Goal: Task Accomplishment & Management: Use online tool/utility

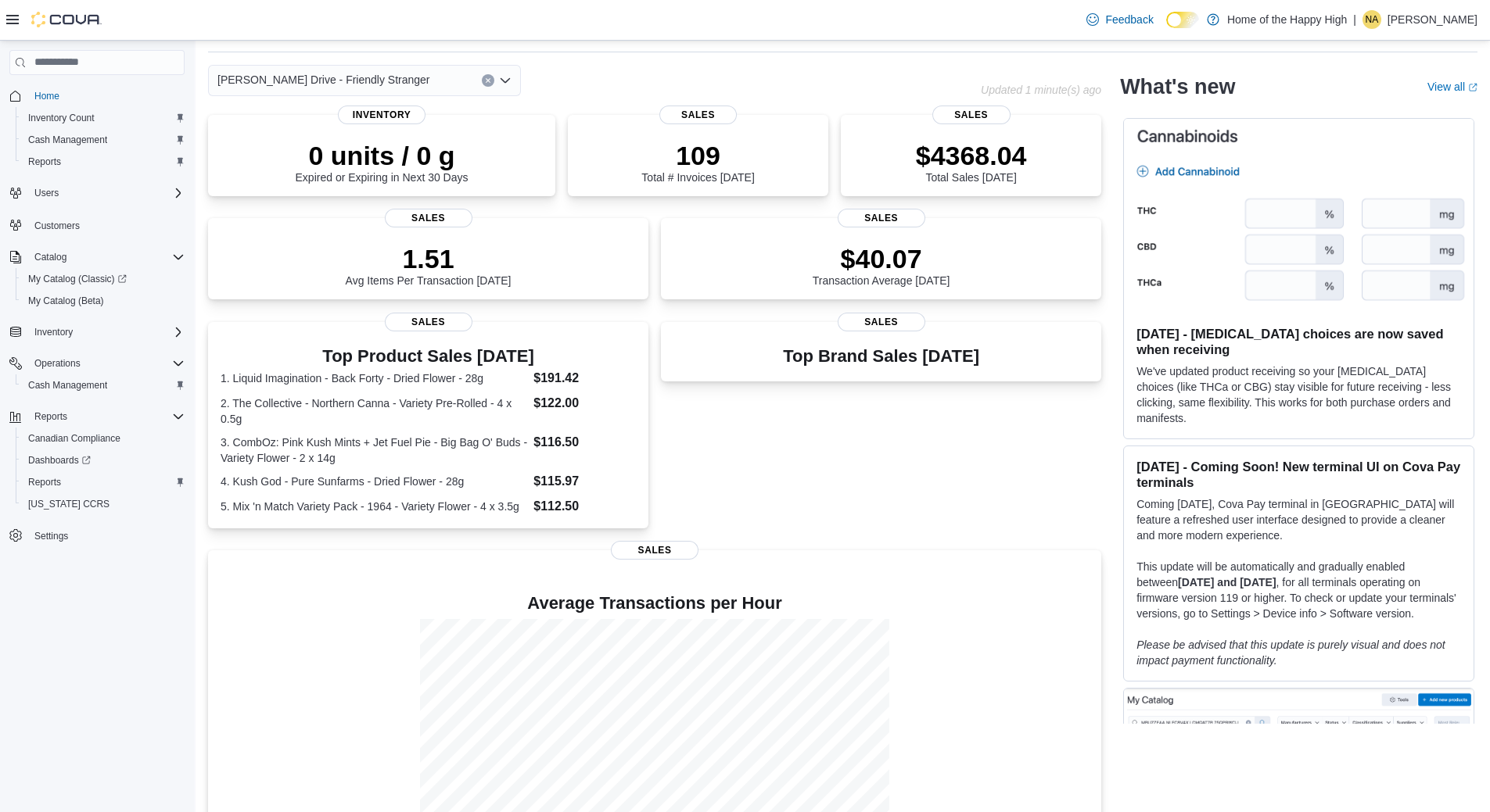
scroll to position [78, 0]
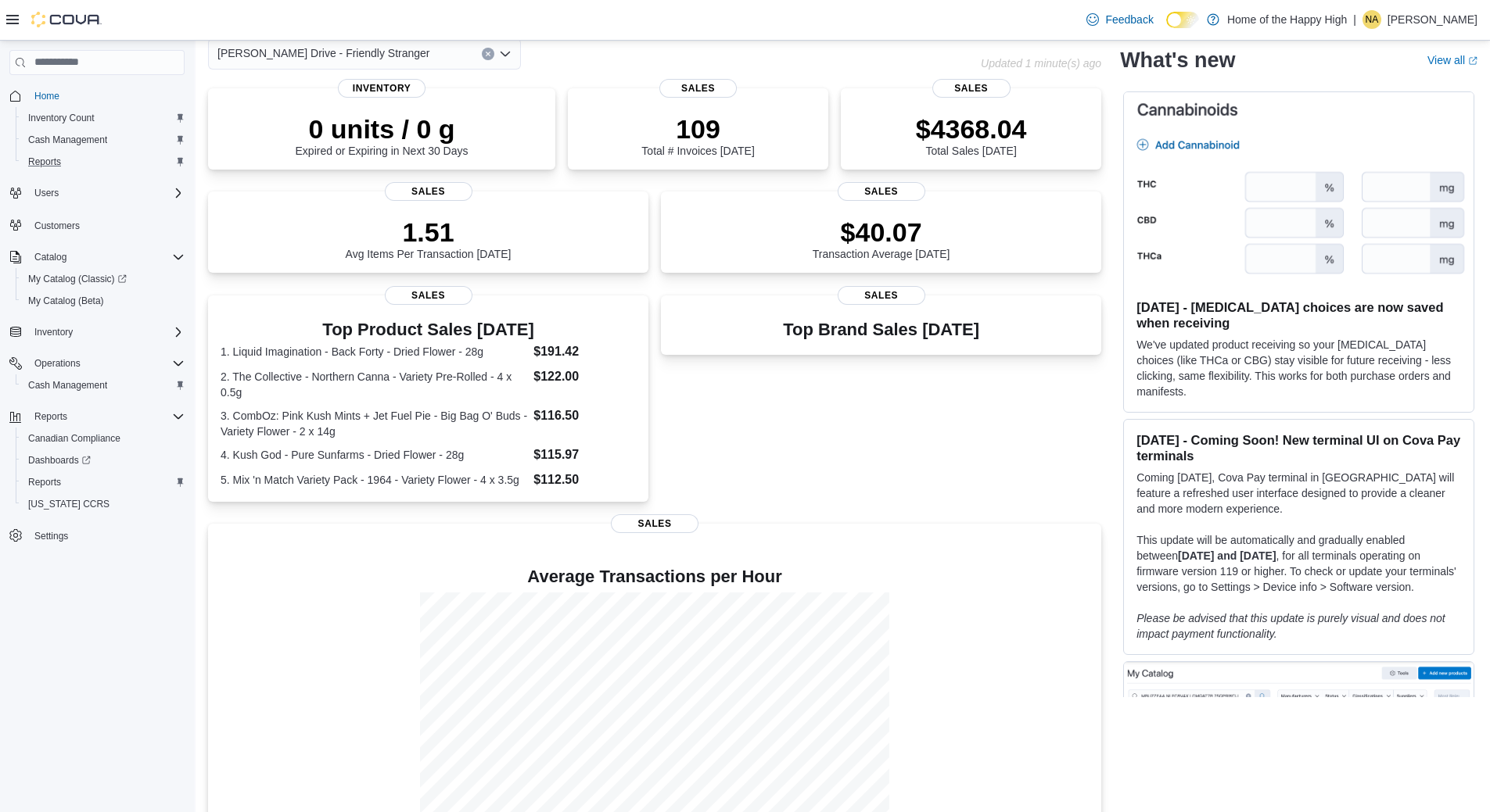
click at [95, 154] on div "Reports" at bounding box center [103, 161] width 162 height 19
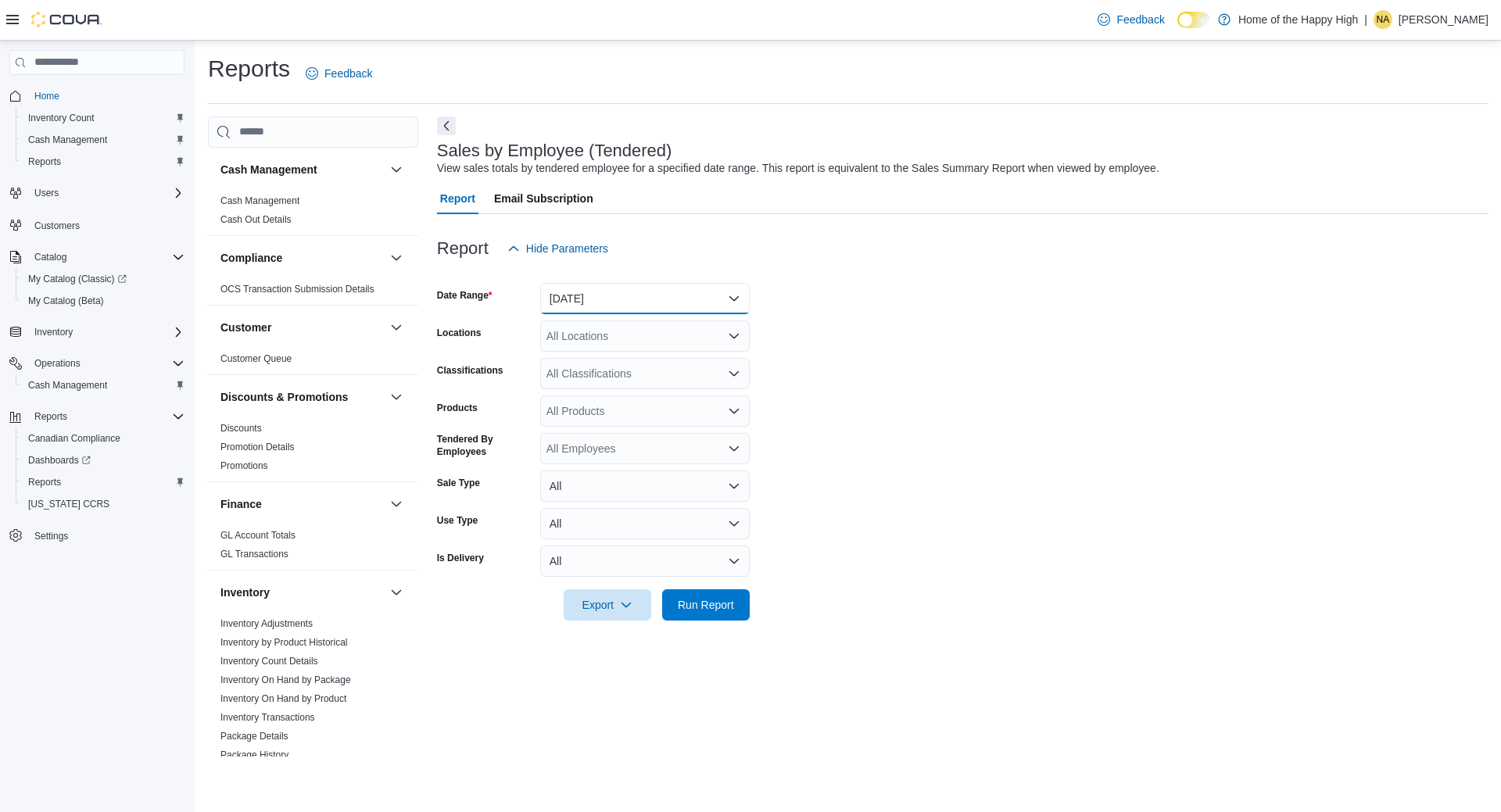
click at [733, 302] on button "[DATE]" at bounding box center [645, 298] width 210 height 31
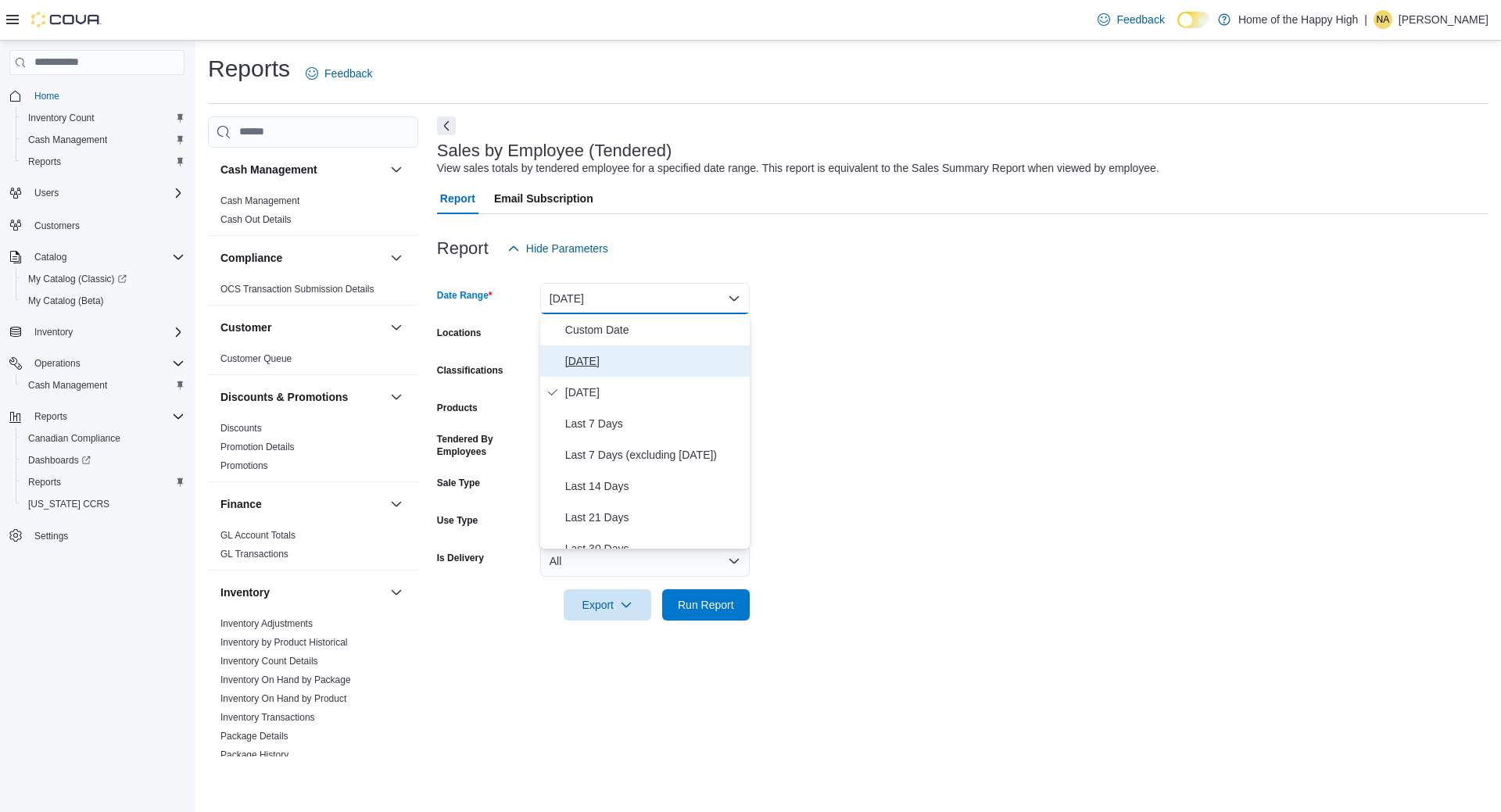
click at [667, 366] on span "[DATE]" at bounding box center [654, 361] width 179 height 19
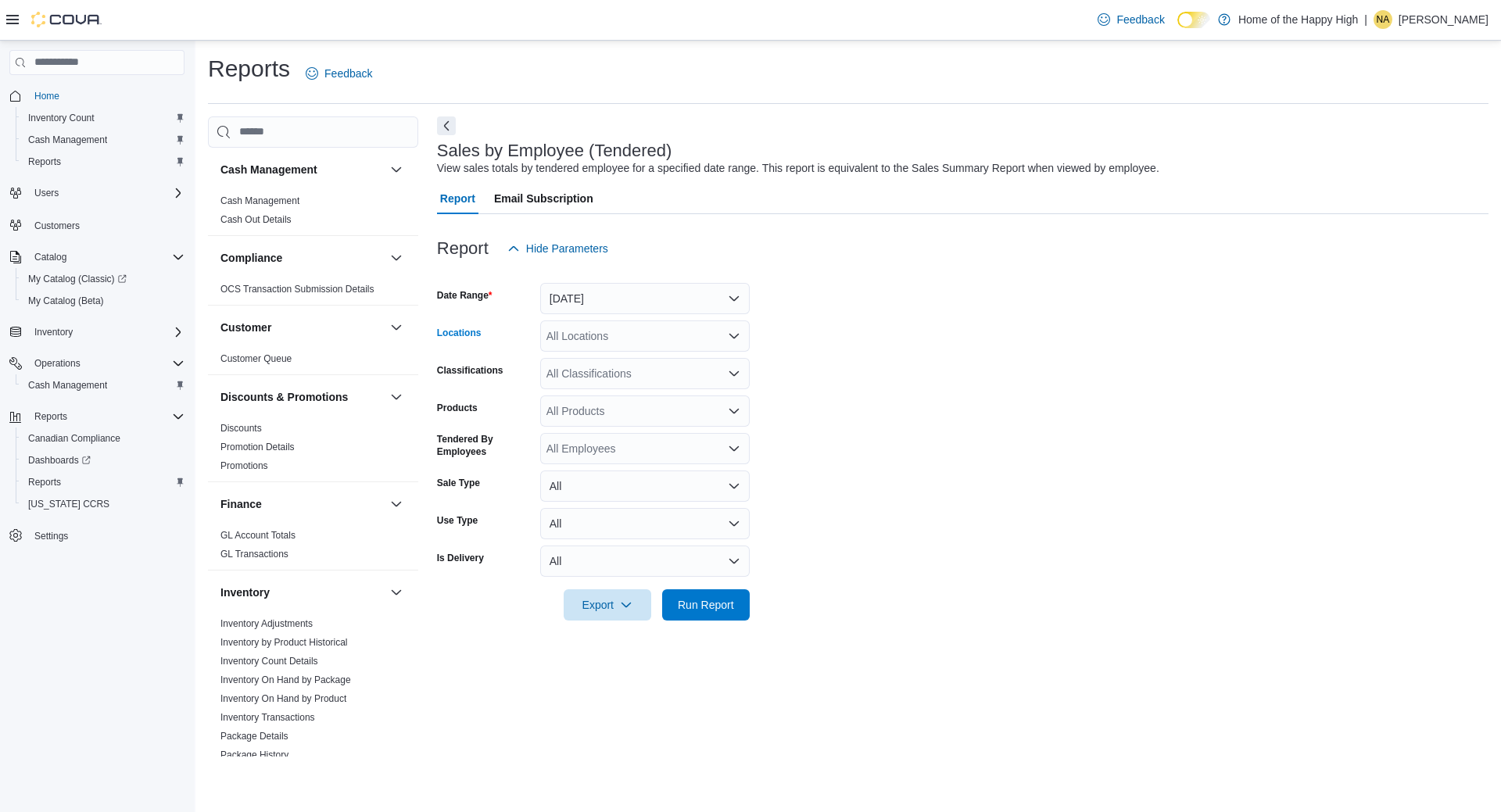
click at [706, 335] on div "All Locations" at bounding box center [645, 336] width 210 height 31
type input "*****"
click at [699, 365] on span "[PERSON_NAME] Drive - Friendly Stranger" at bounding box center [711, 362] width 213 height 15
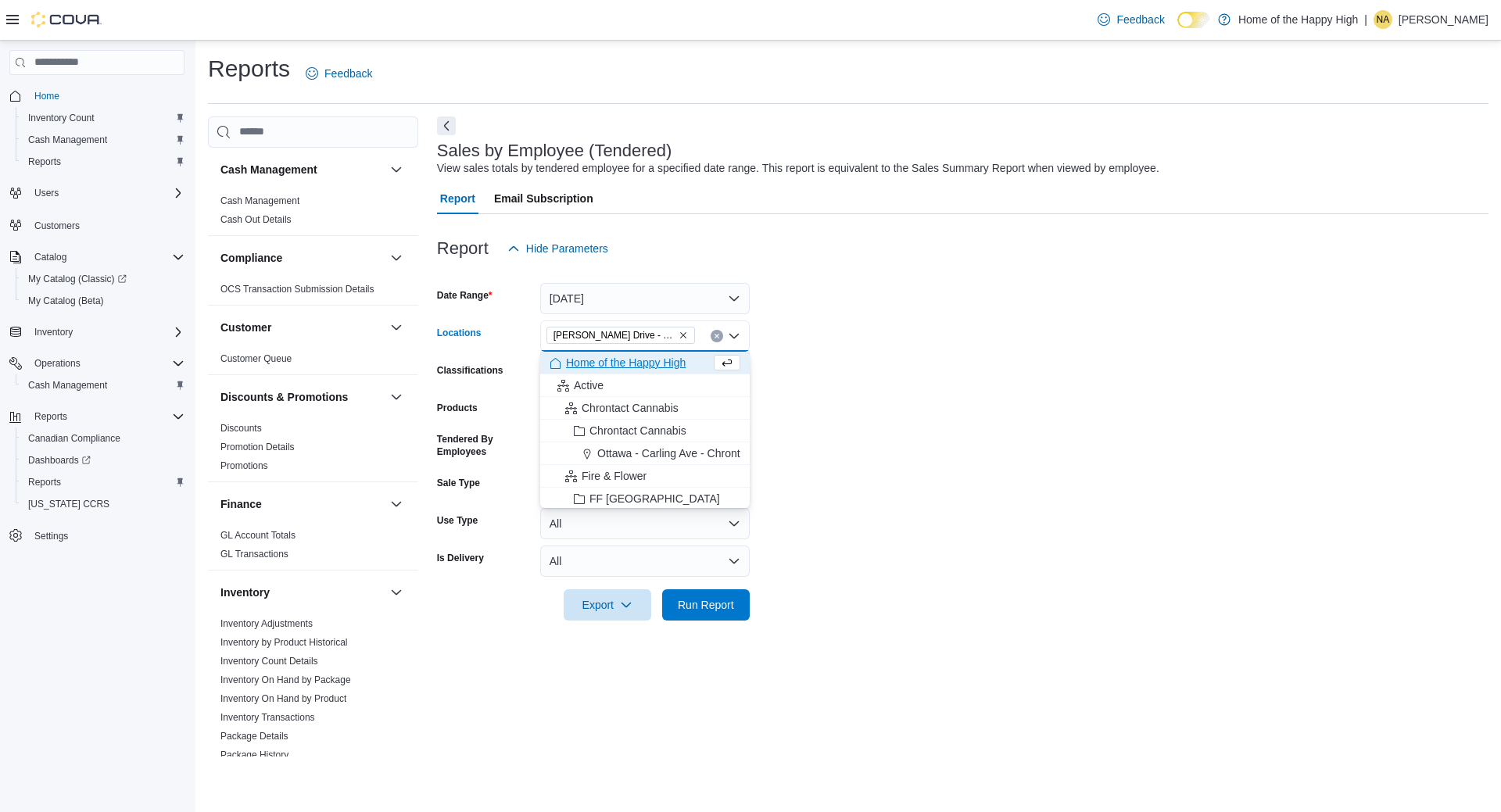
click at [818, 386] on form "Date Range [DATE] Locations [GEOGRAPHIC_DATA][PERSON_NAME] Drive - Friendly Str…" at bounding box center [963, 442] width 1052 height 356
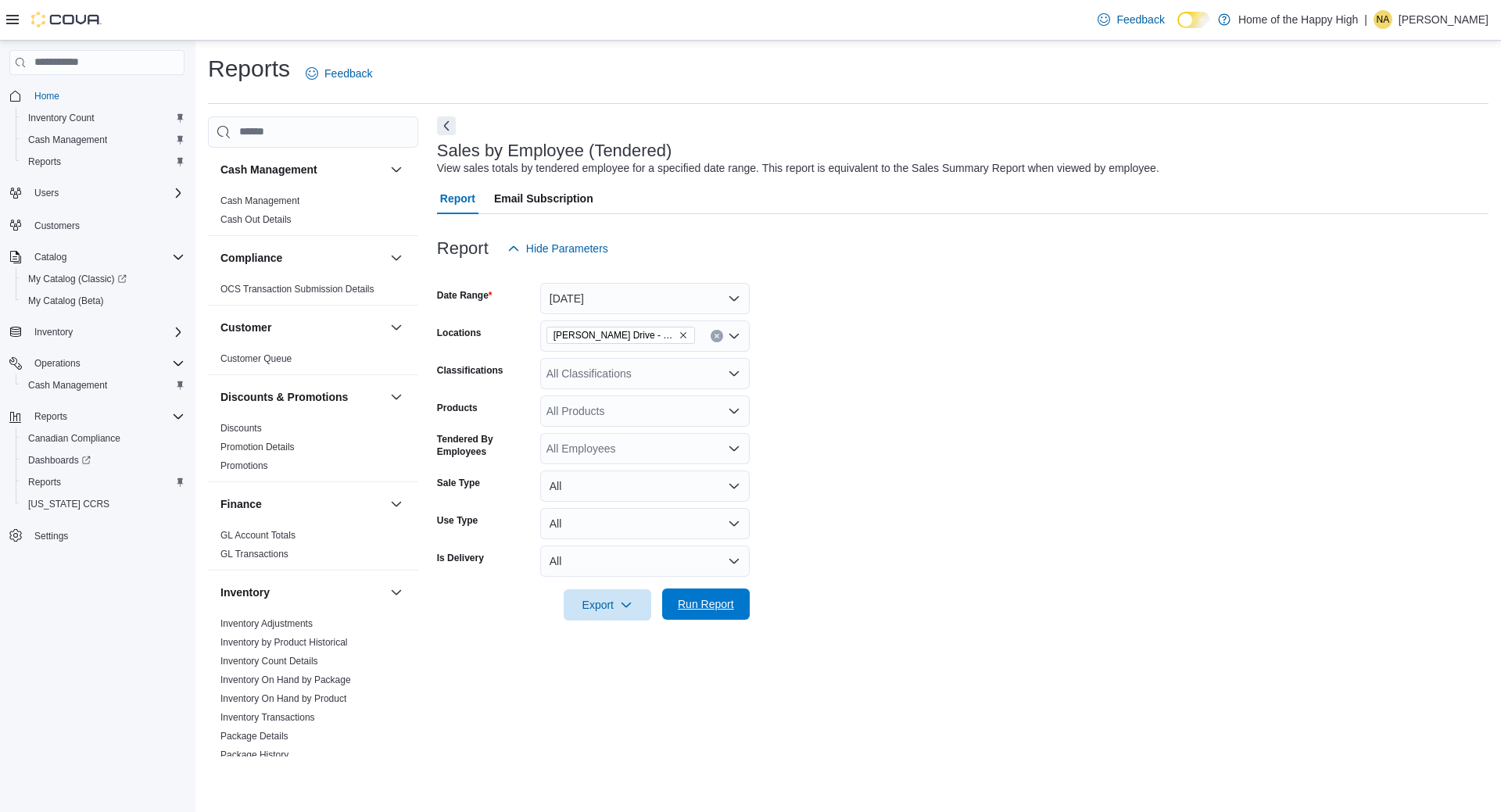
click at [706, 608] on span "Run Report" at bounding box center [705, 604] width 56 height 15
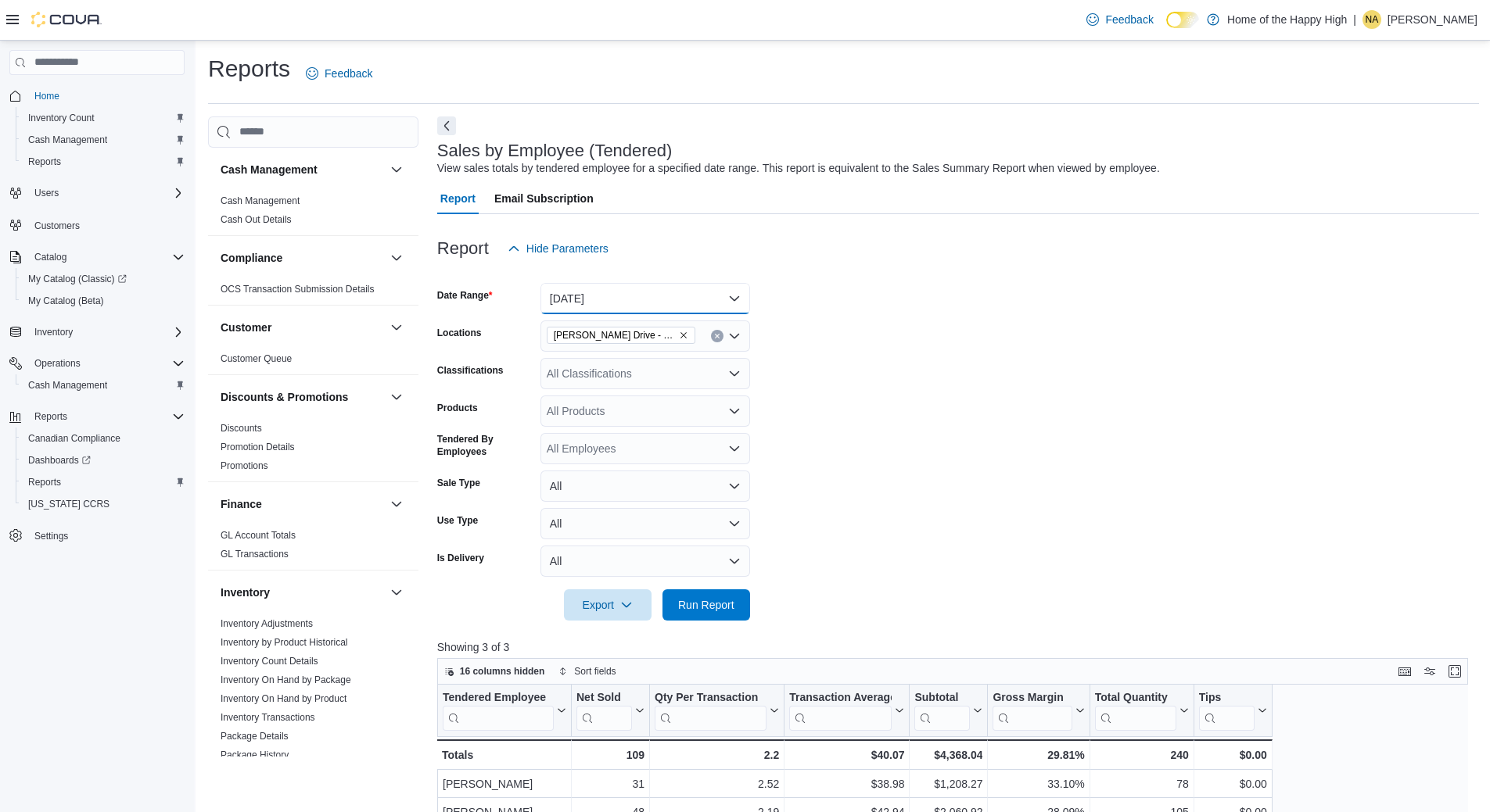
click at [736, 298] on button "[DATE]" at bounding box center [645, 298] width 210 height 31
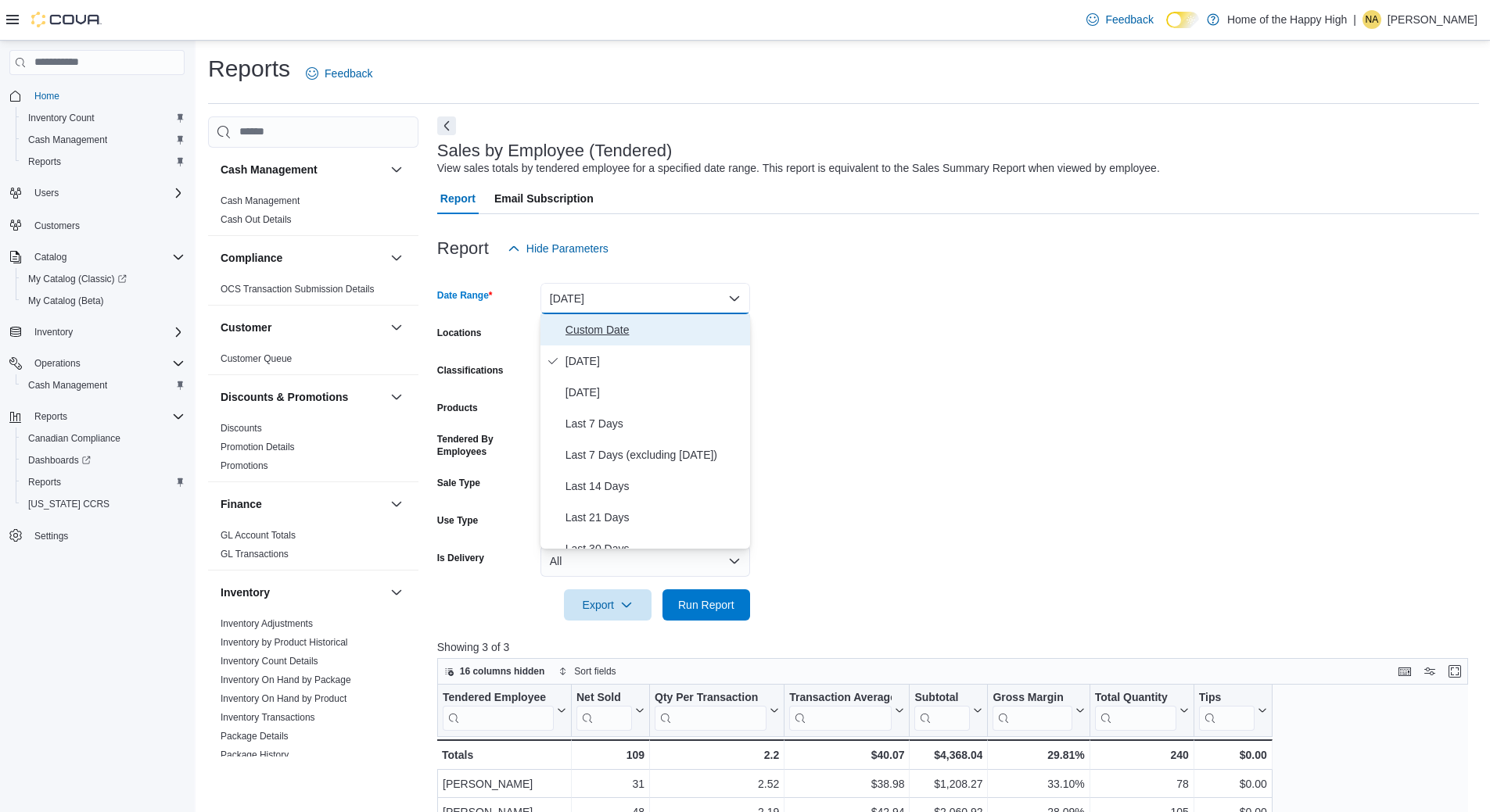
click at [614, 335] on span "Custom Date" at bounding box center [654, 329] width 179 height 19
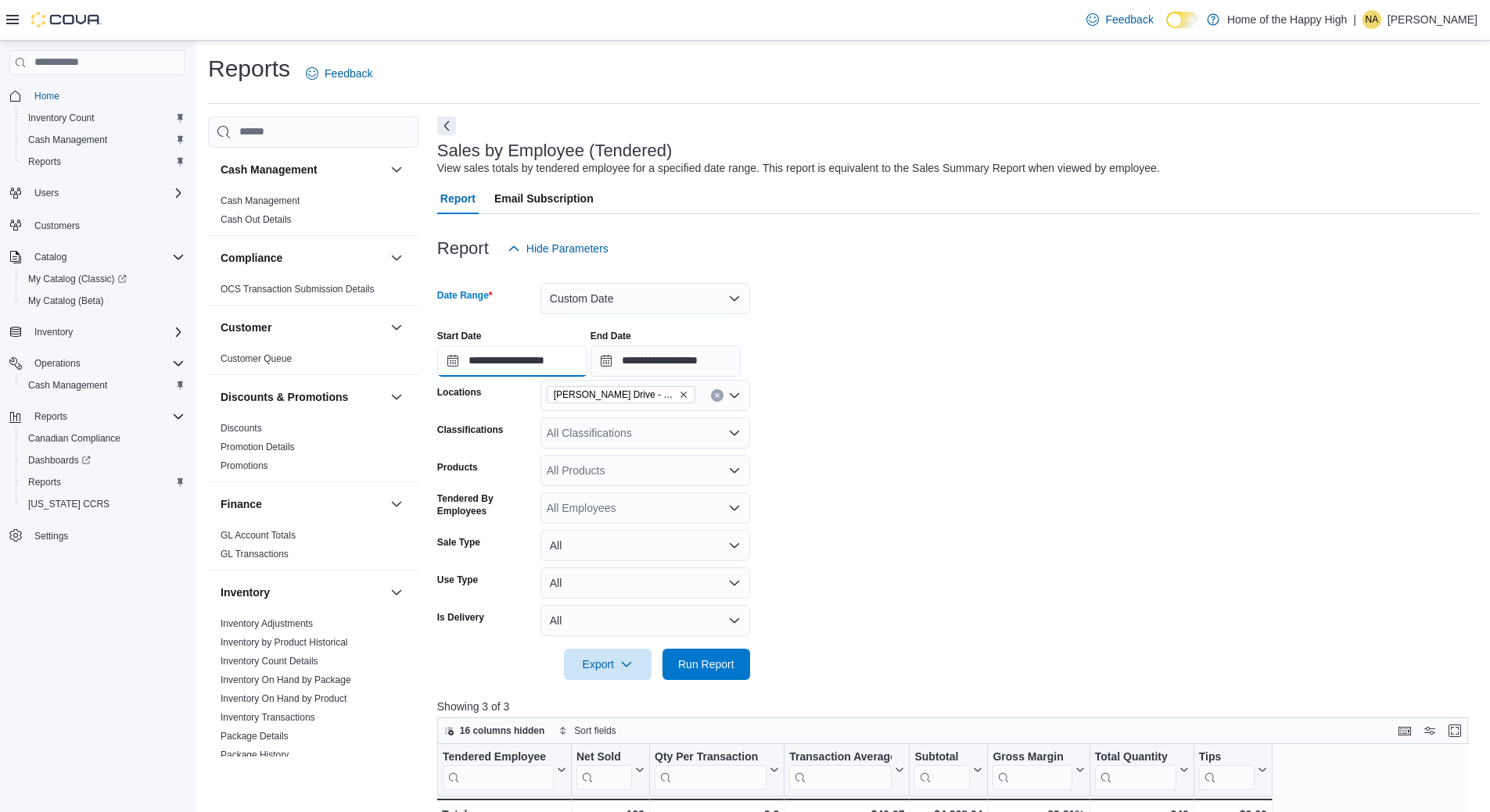
click at [552, 362] on input "**********" at bounding box center [512, 361] width 150 height 31
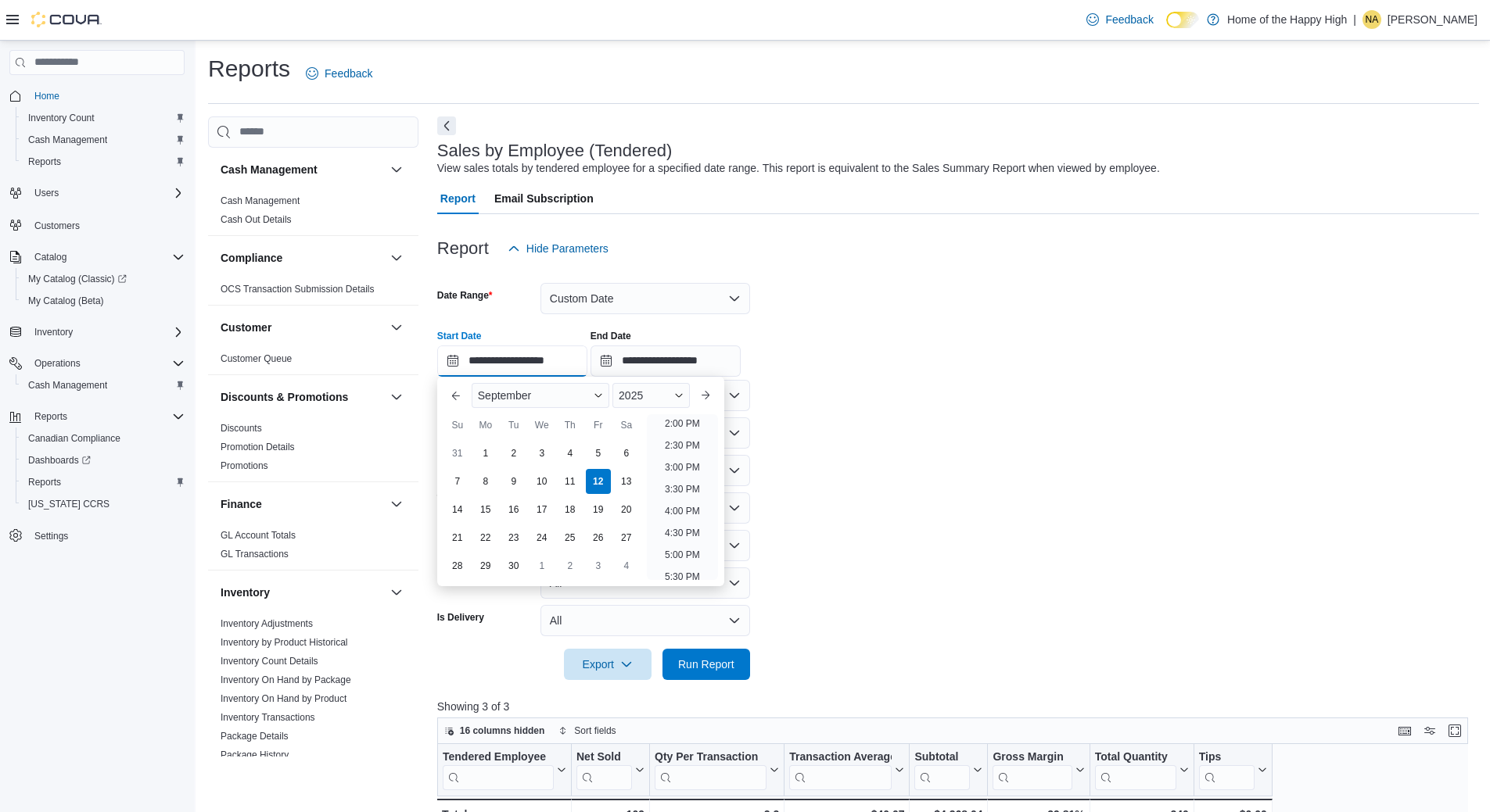
scroll to position [674, 0]
click at [692, 457] on li "4:00 PM" at bounding box center [682, 453] width 47 height 19
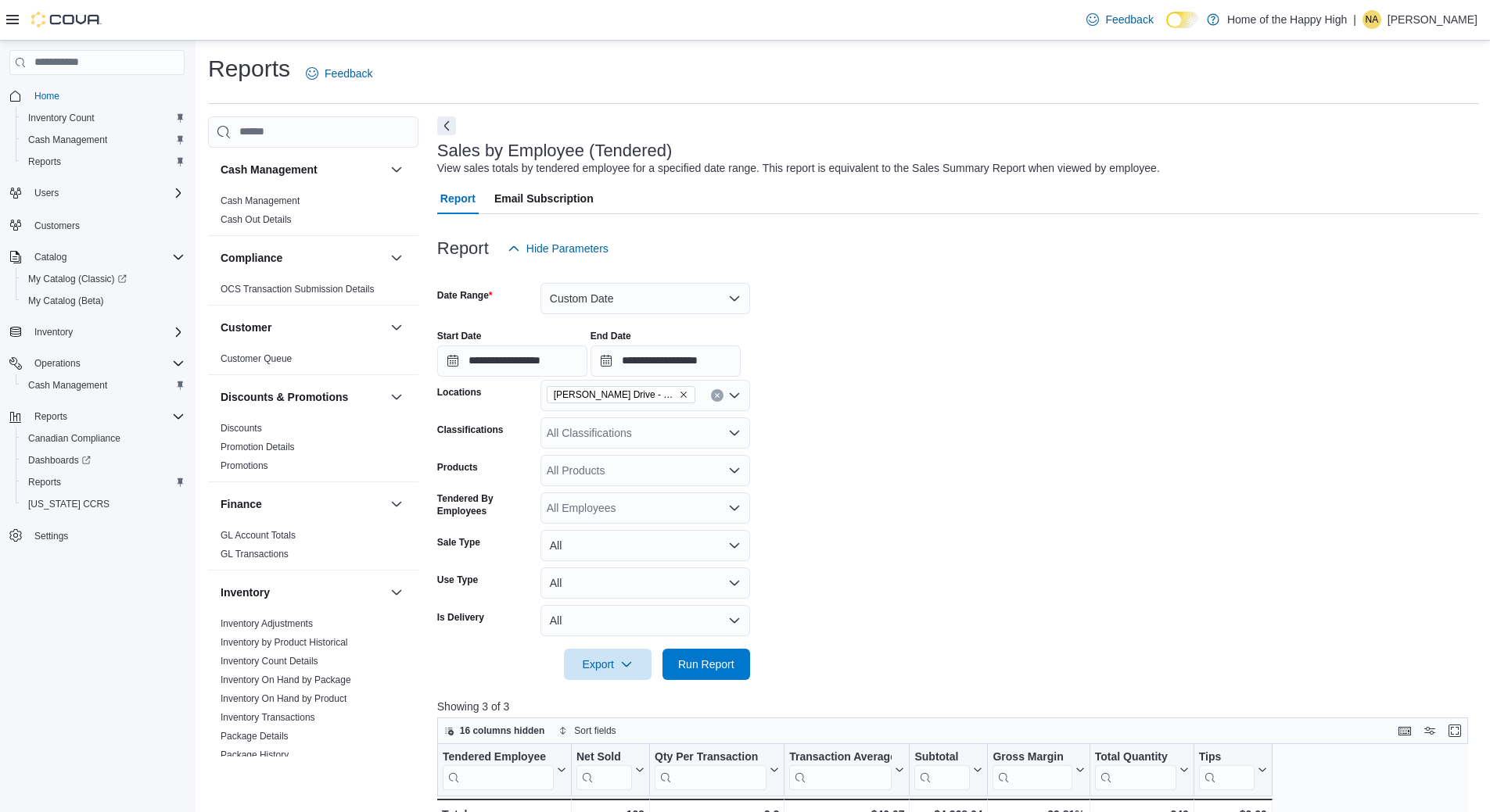
type input "**********"
click at [623, 359] on input "**********" at bounding box center [665, 361] width 150 height 31
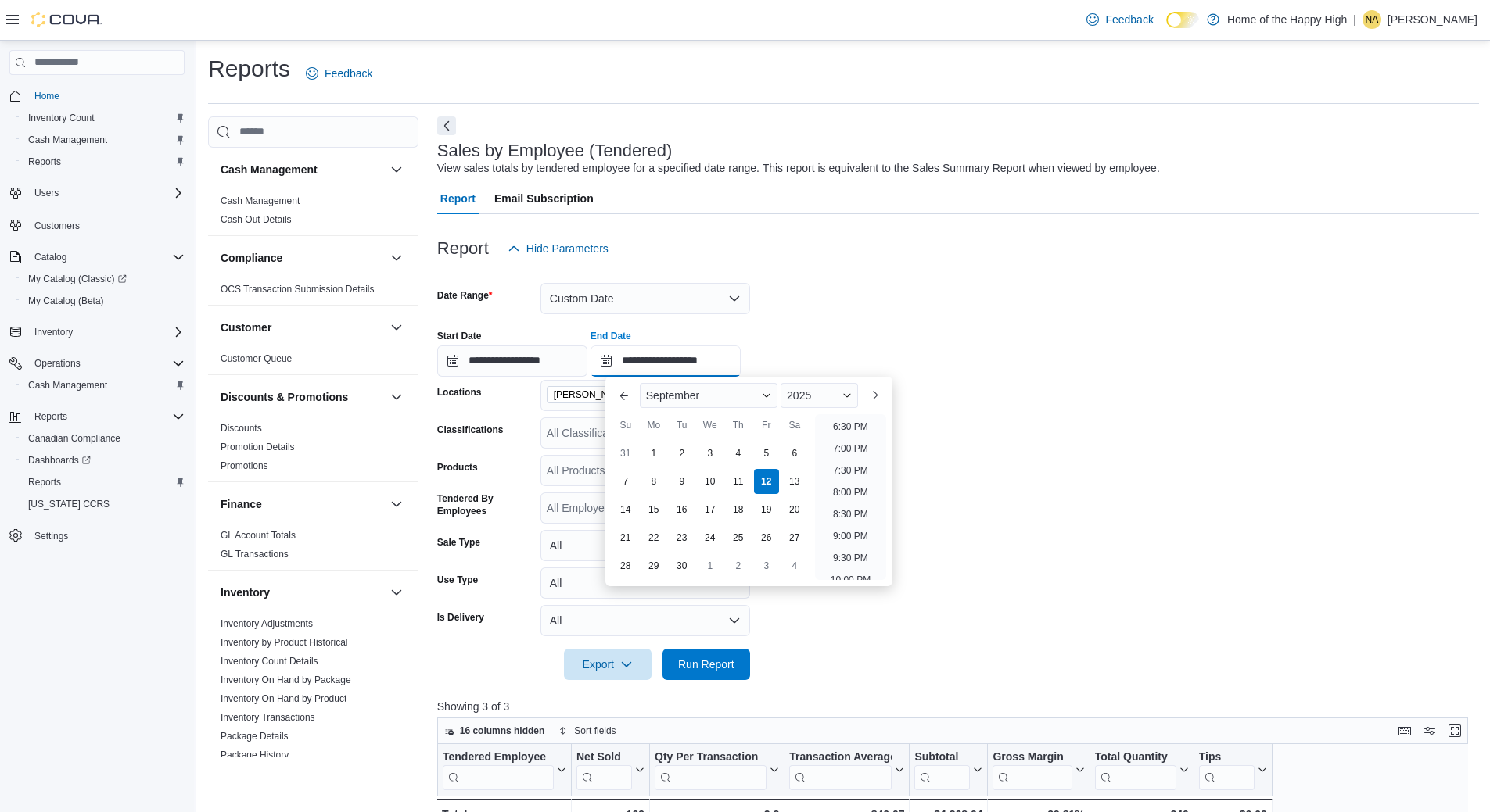
scroll to position [732, 0]
click at [849, 524] on li "7:00 PM" at bounding box center [851, 527] width 47 height 19
type input "**********"
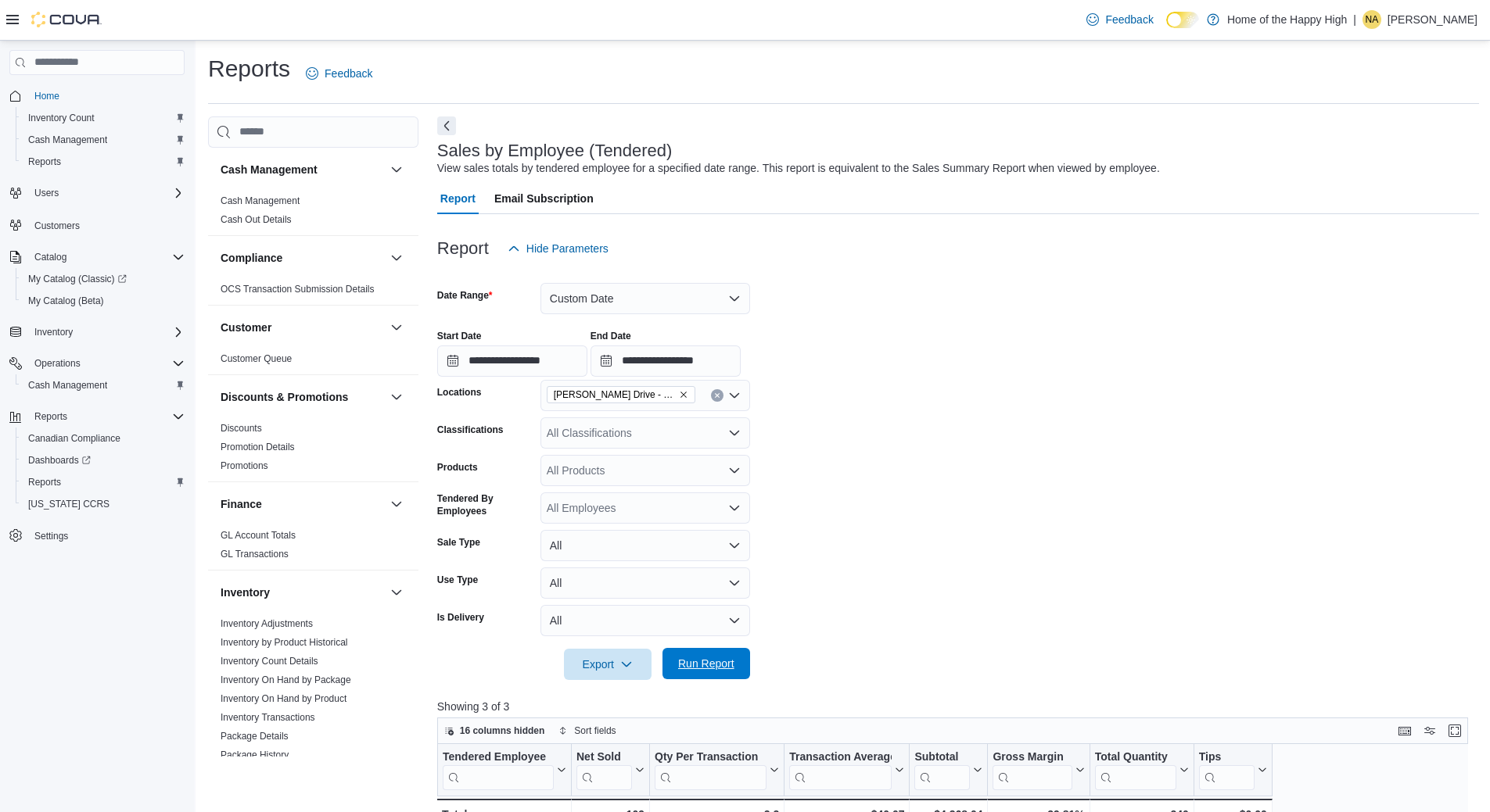
click at [706, 669] on span "Run Report" at bounding box center [705, 664] width 56 height 15
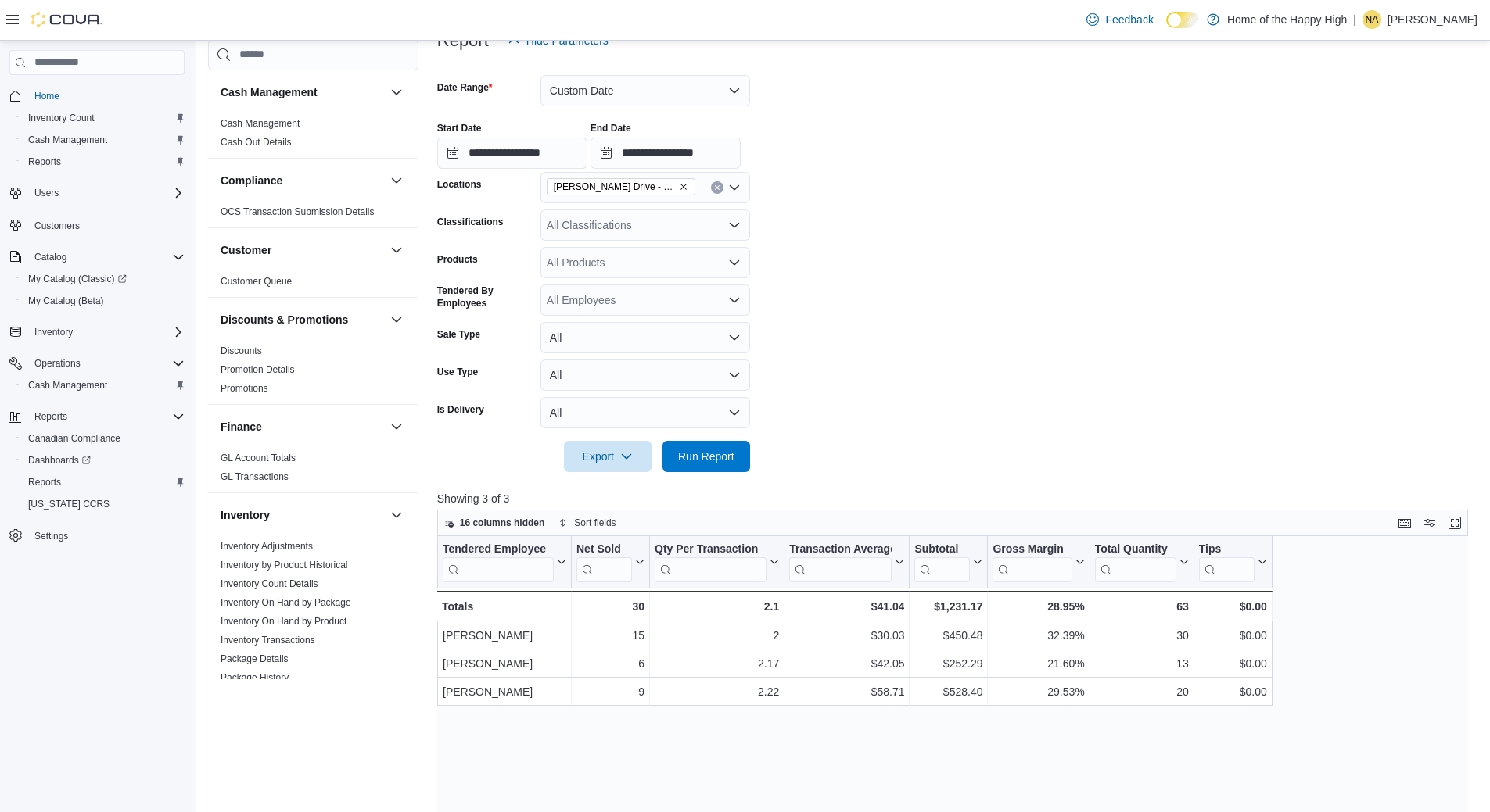
scroll to position [313, 0]
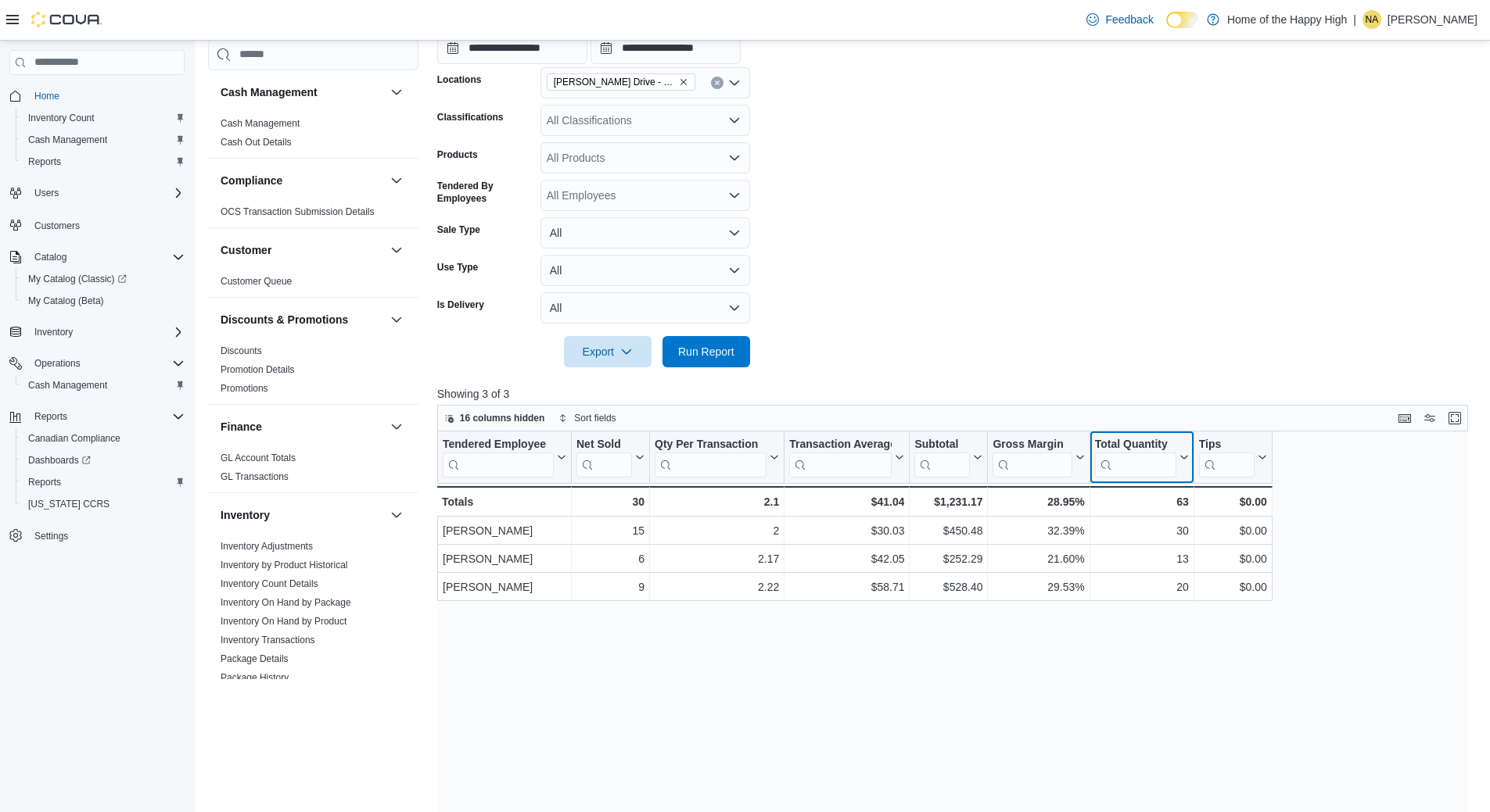
click at [1183, 452] on button "Total Quantity" at bounding box center [1141, 457] width 94 height 40
click at [896, 454] on icon at bounding box center [897, 457] width 12 height 10
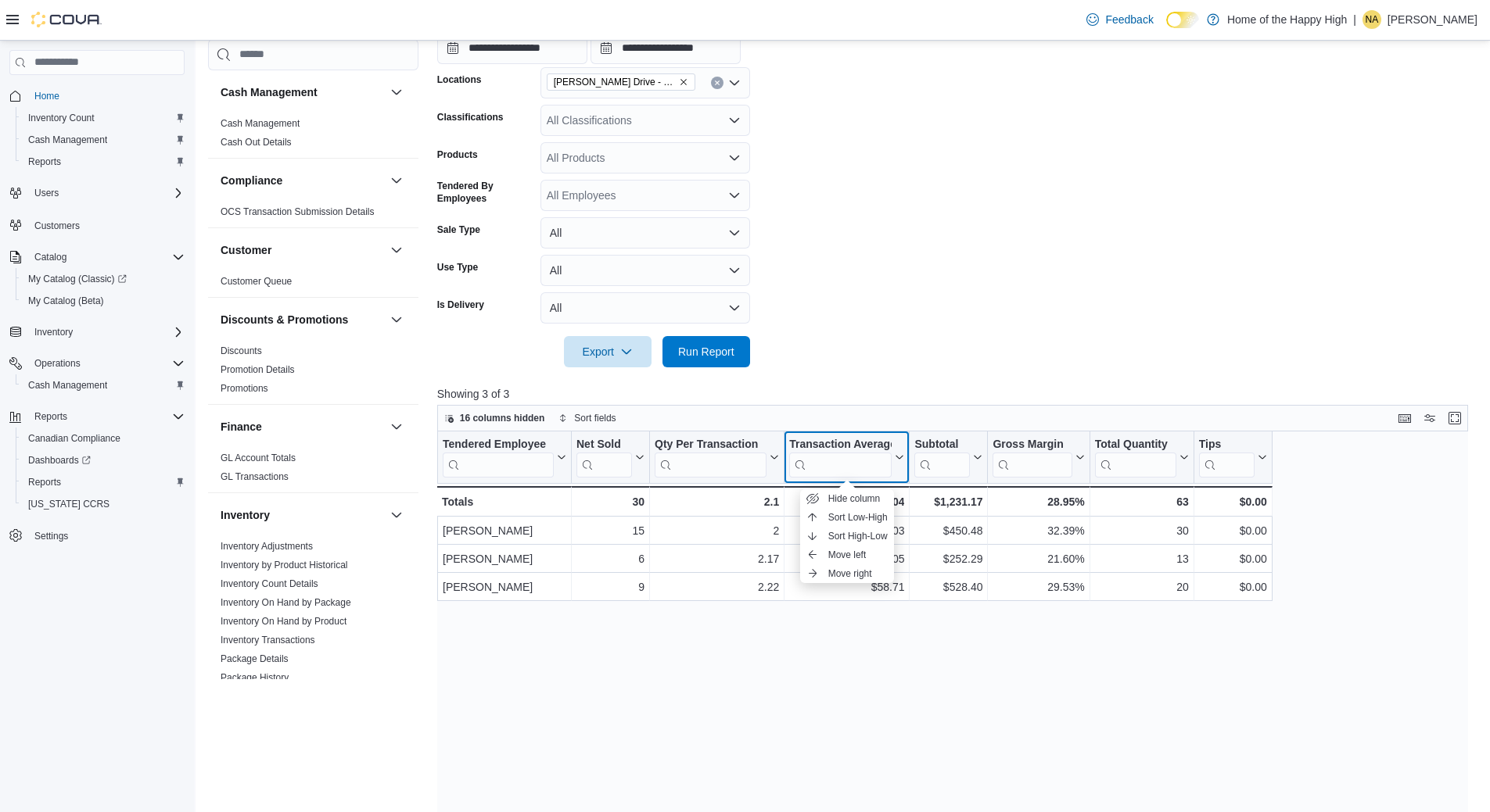
click at [896, 454] on icon at bounding box center [897, 457] width 12 height 10
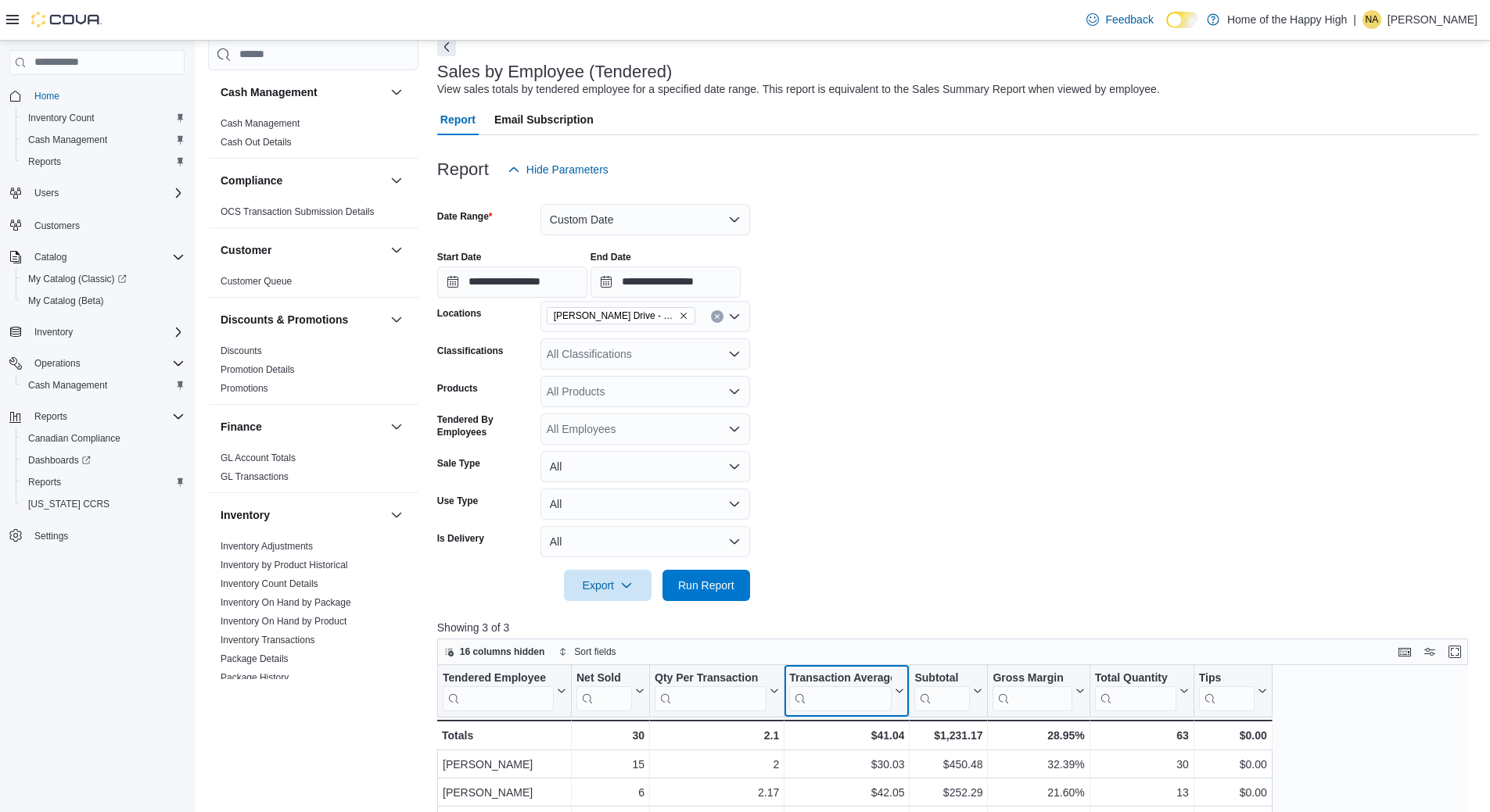
scroll to position [78, 0]
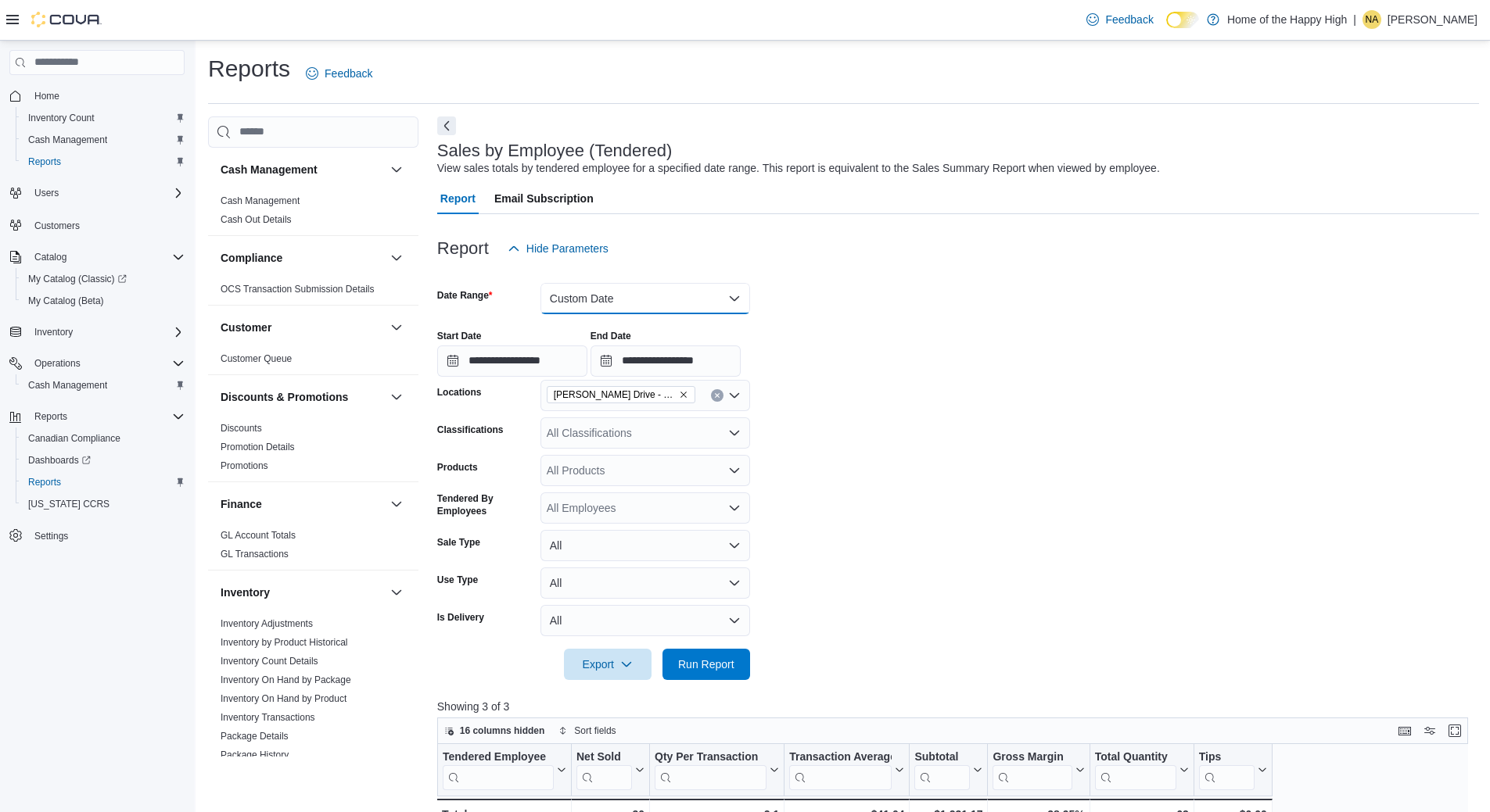
click at [553, 284] on button "Custom Date" at bounding box center [645, 298] width 210 height 31
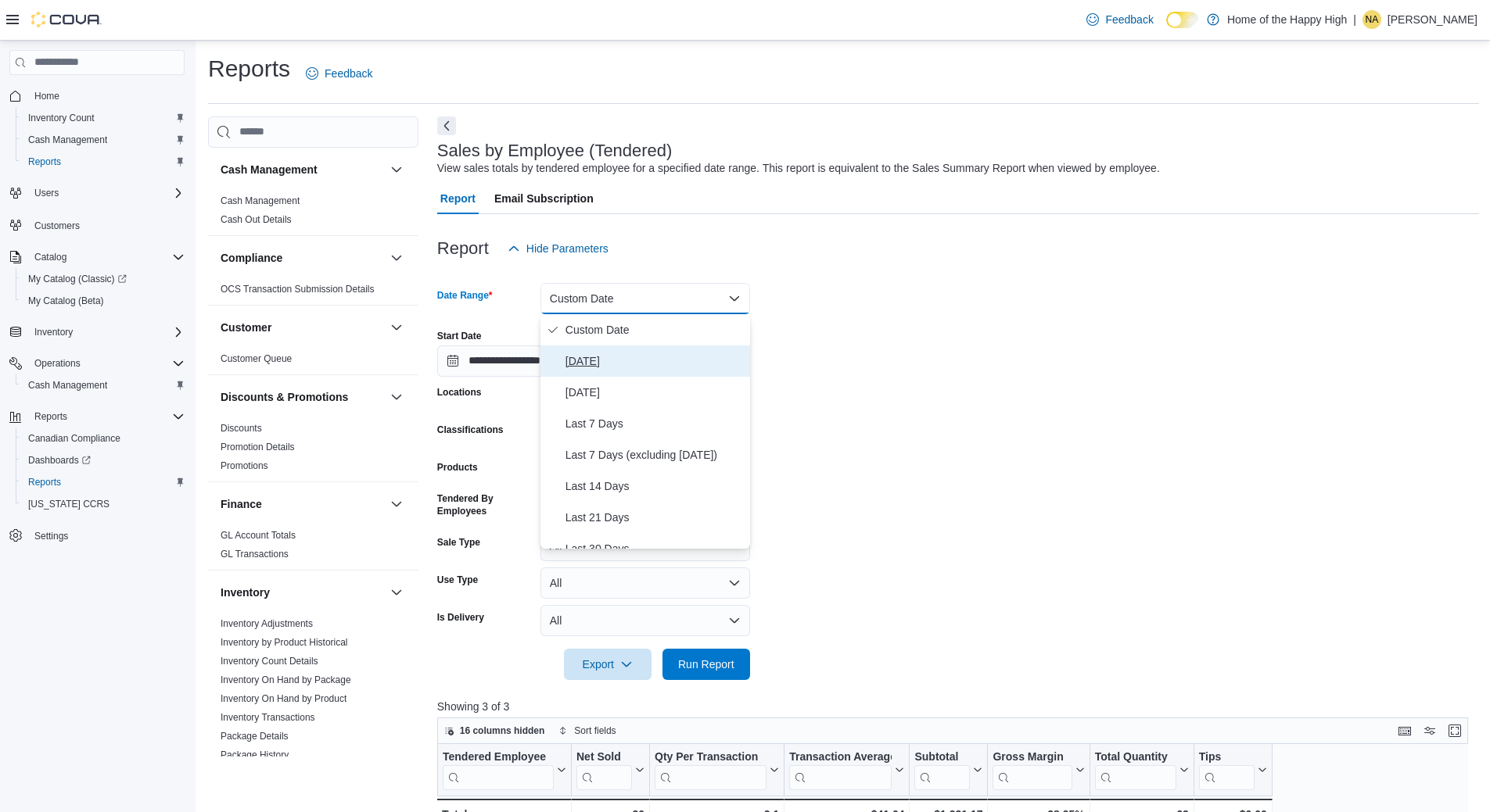
click at [581, 364] on span "[DATE]" at bounding box center [654, 361] width 179 height 19
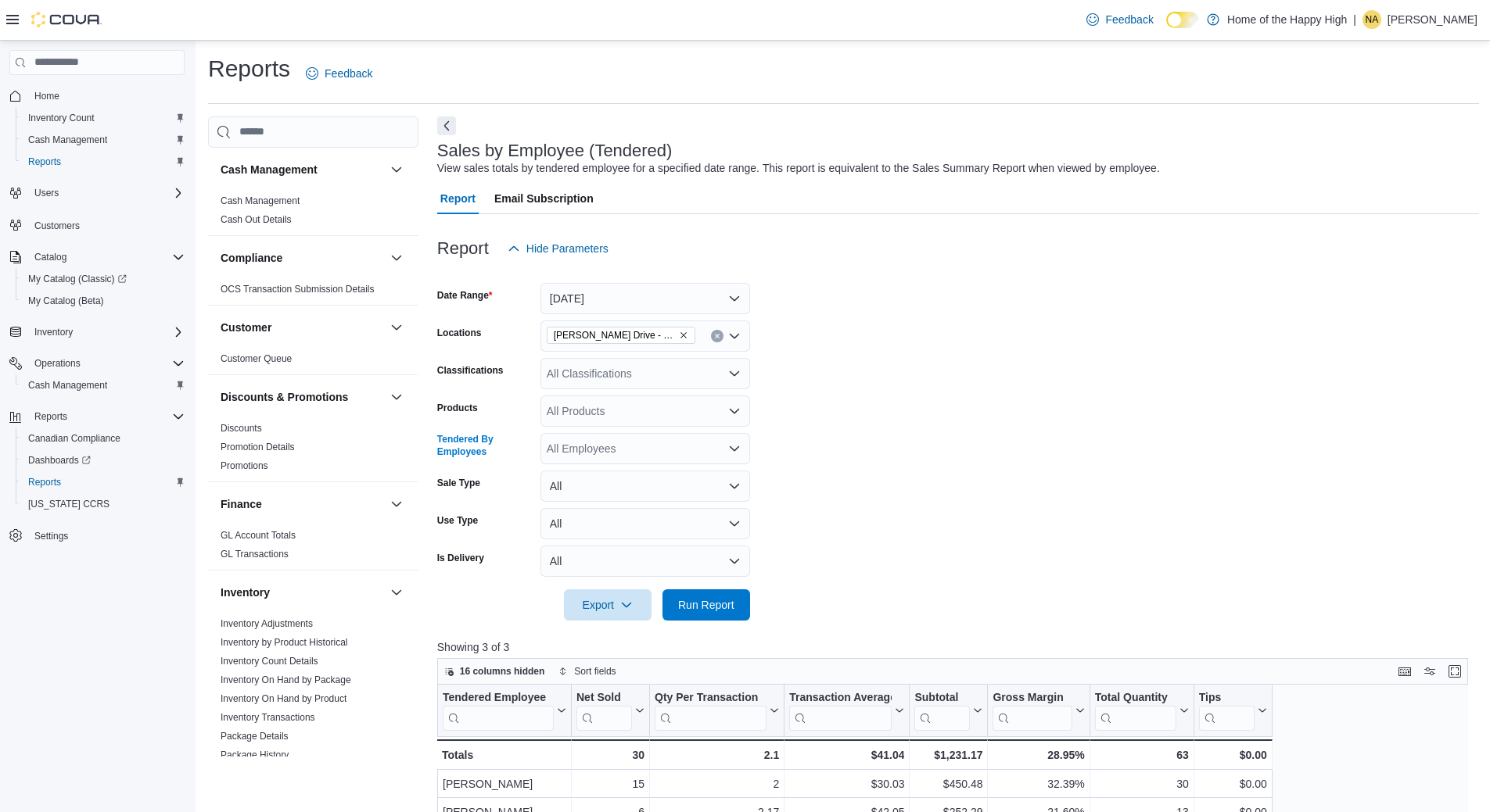
click at [655, 449] on div "All Employees" at bounding box center [645, 448] width 210 height 31
type input "*"
click at [825, 466] on form "Date Range Today Locations Dundas - Osler Drive - Friendly Stranger Classificat…" at bounding box center [957, 442] width 1041 height 356
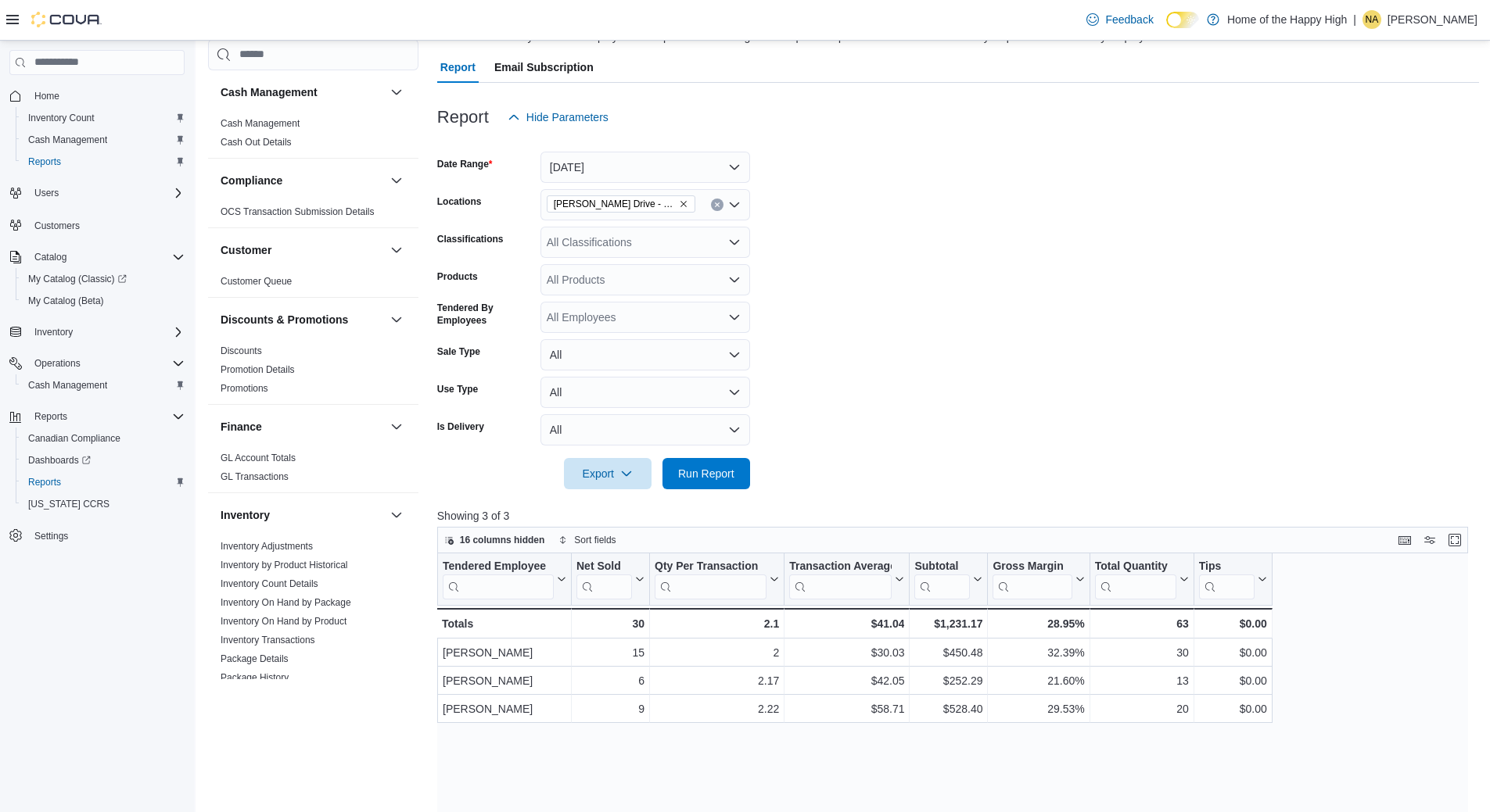
scroll to position [157, 0]
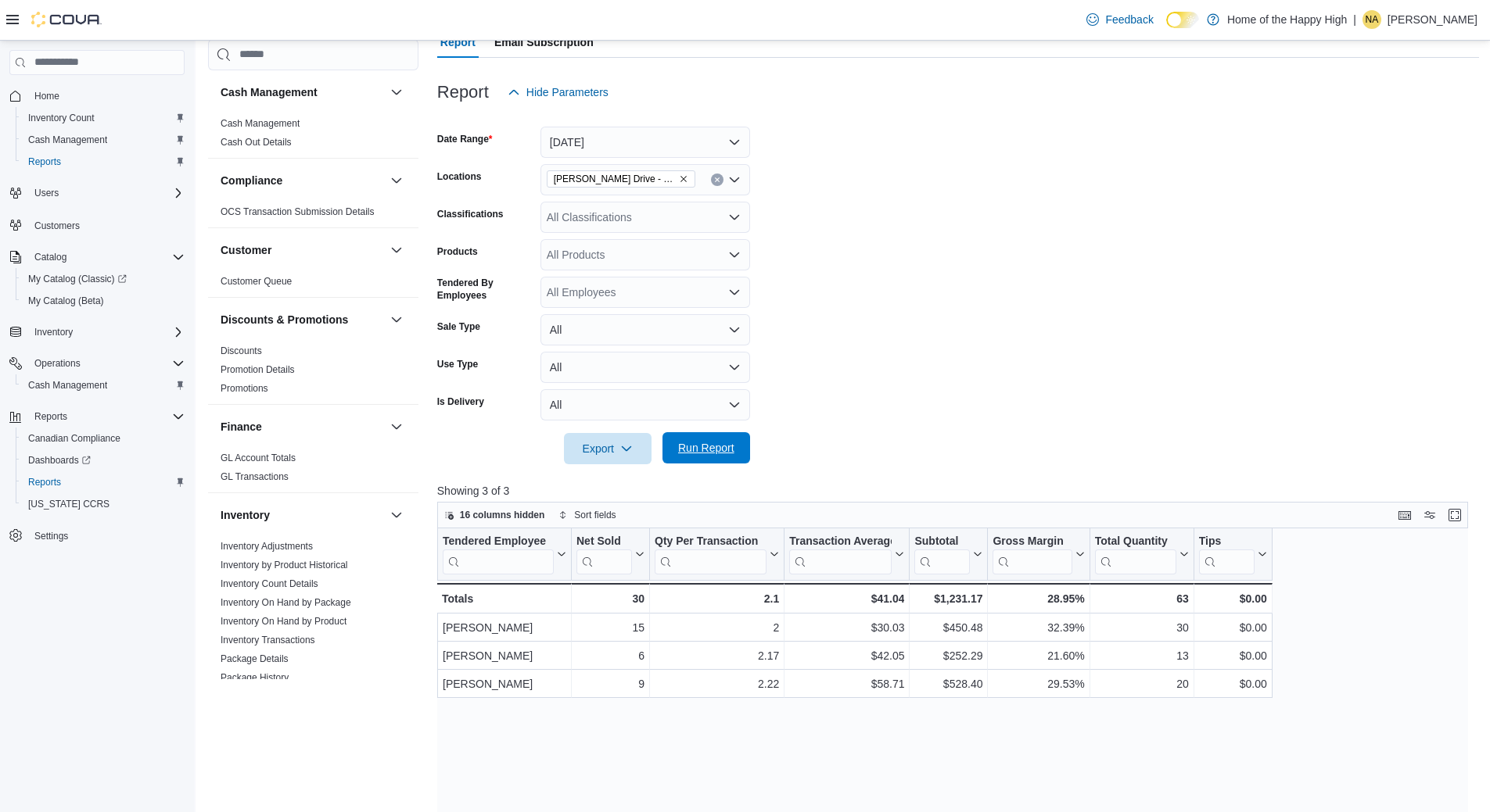
click at [684, 438] on span "Run Report" at bounding box center [706, 448] width 69 height 31
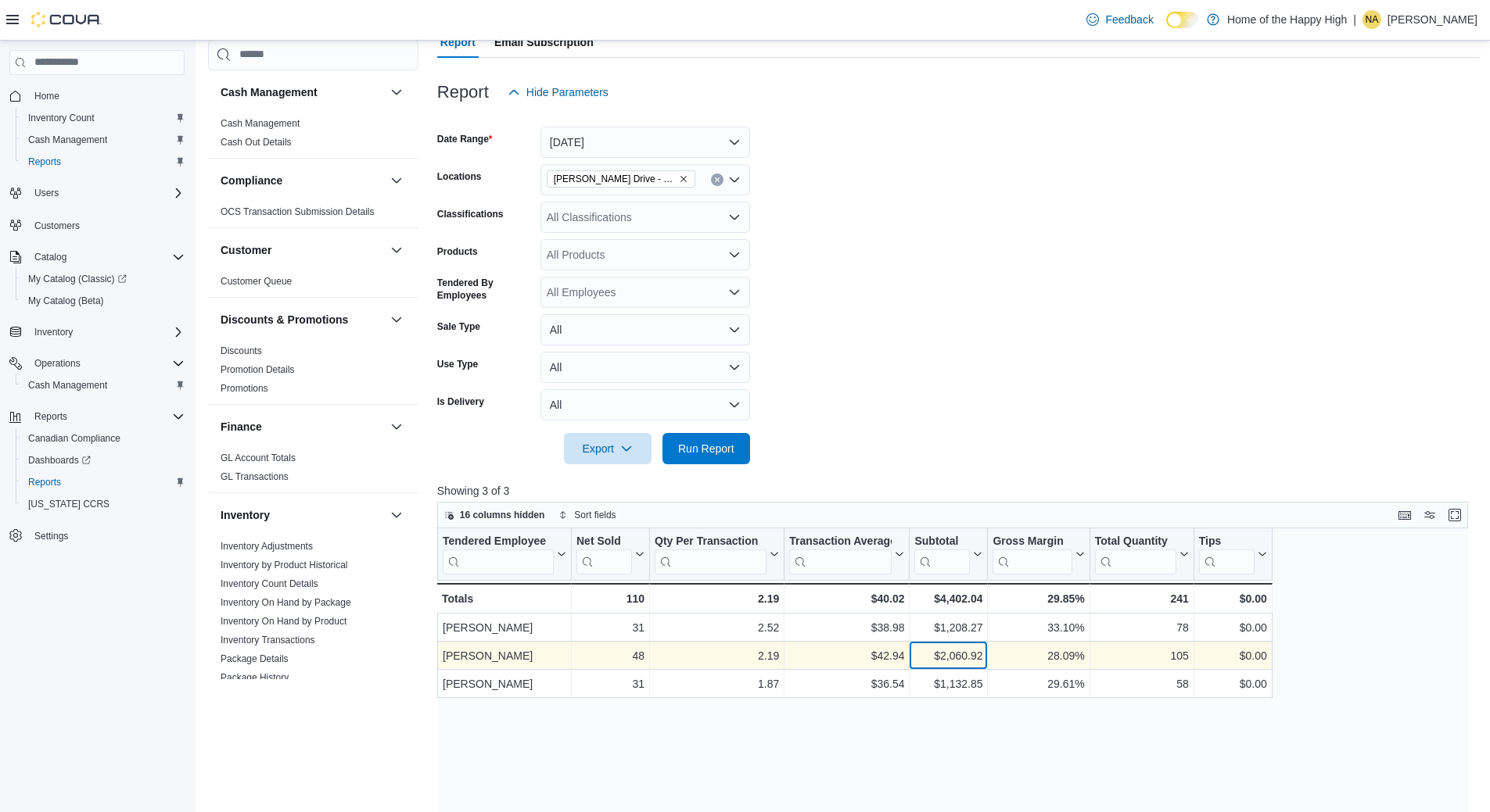
click at [931, 651] on div "$2,060.92" at bounding box center [948, 655] width 68 height 19
